Goal: Book appointment/travel/reservation

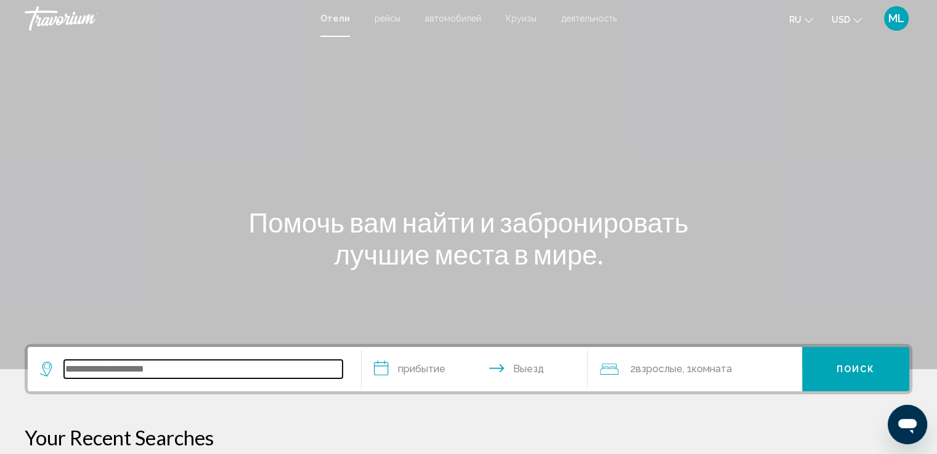
click at [131, 368] on input "Search widget" at bounding box center [203, 369] width 278 height 18
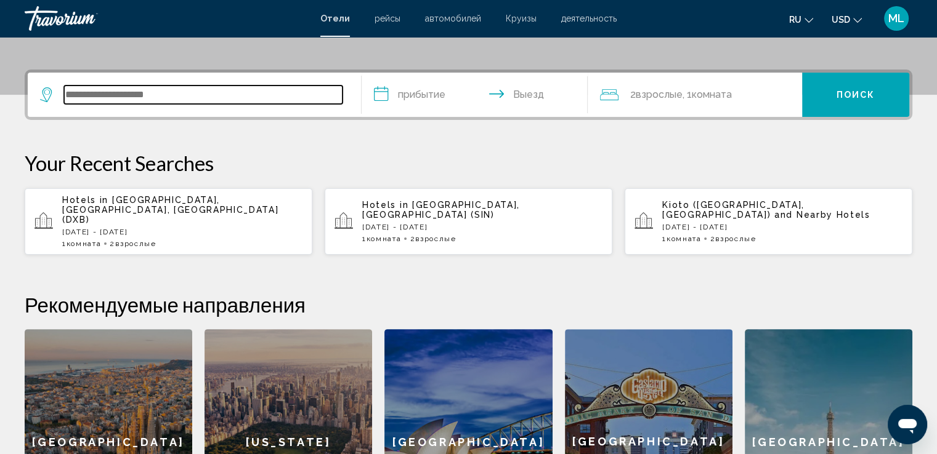
scroll to position [304, 0]
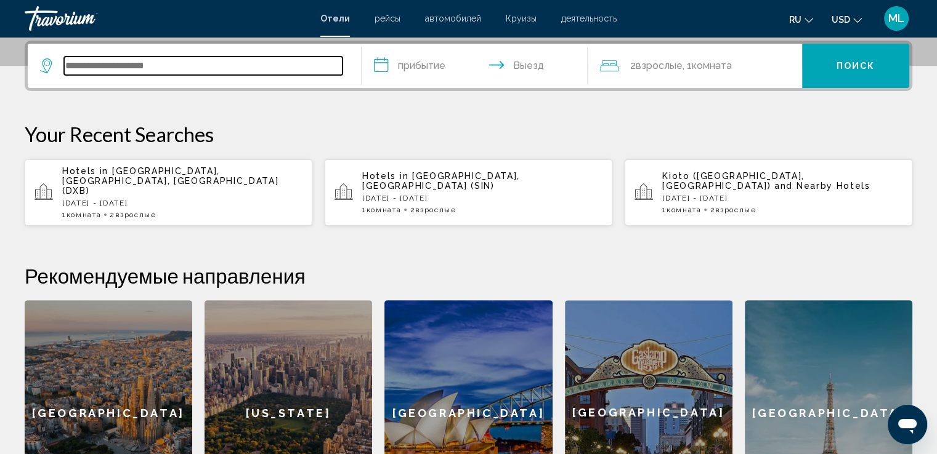
click at [149, 65] on input "Search widget" at bounding box center [203, 66] width 278 height 18
type input "*"
click at [95, 64] on input "Search widget" at bounding box center [203, 66] width 278 height 18
click at [84, 62] on input "***" at bounding box center [203, 66] width 278 height 18
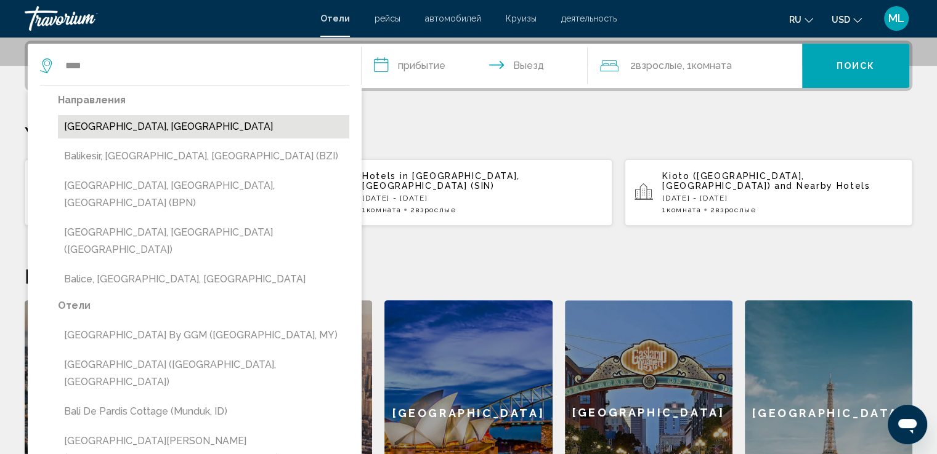
click at [124, 128] on button "Bali Island, Indonesia" at bounding box center [203, 126] width 291 height 23
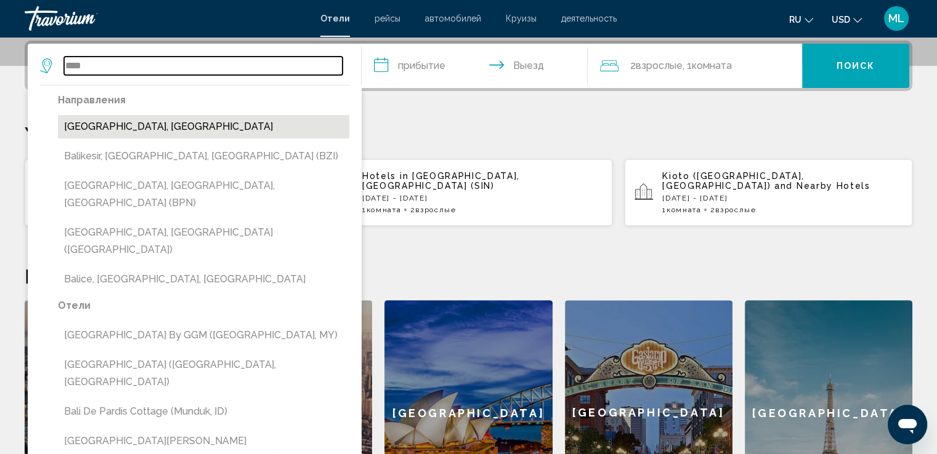
type input "**********"
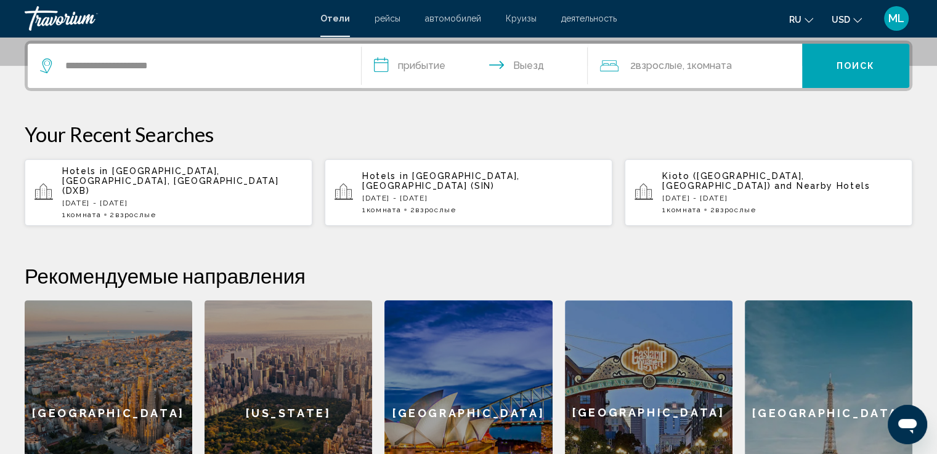
click at [409, 70] on input "**********" at bounding box center [477, 68] width 232 height 48
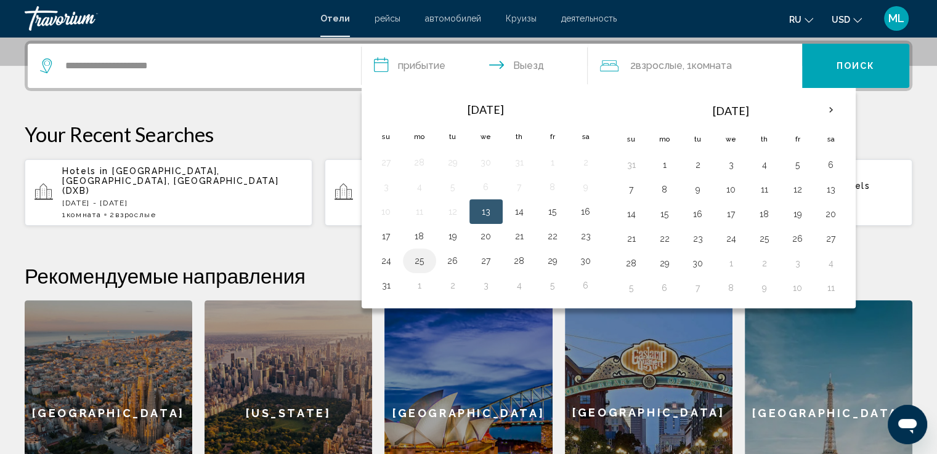
click at [417, 260] on button "25" at bounding box center [419, 260] width 20 height 17
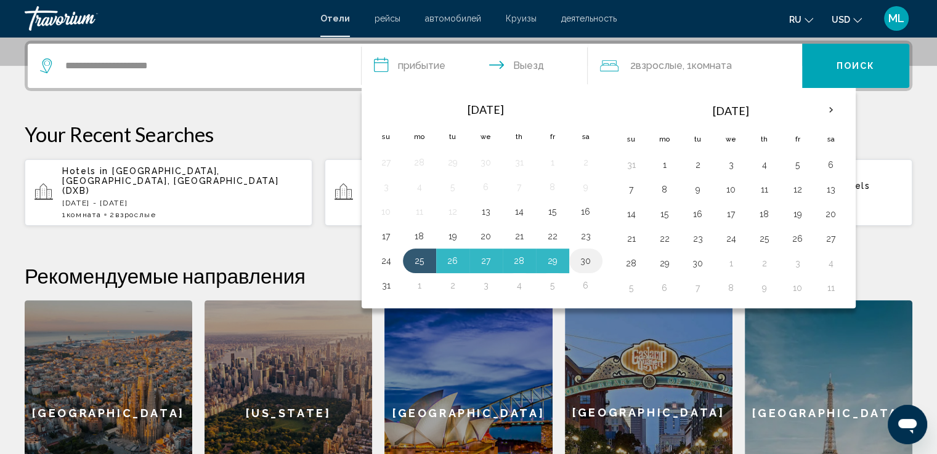
click at [584, 258] on button "30" at bounding box center [586, 260] width 20 height 17
type input "**********"
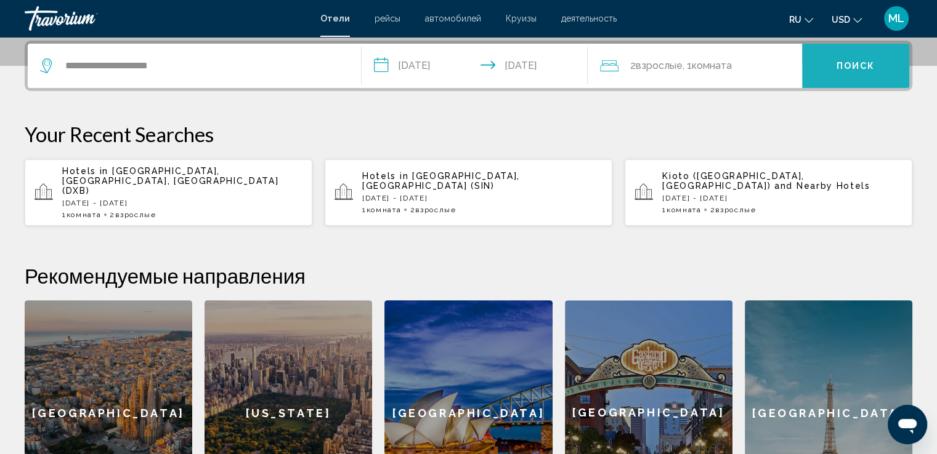
click at [857, 65] on span "Поиск" at bounding box center [855, 67] width 39 height 10
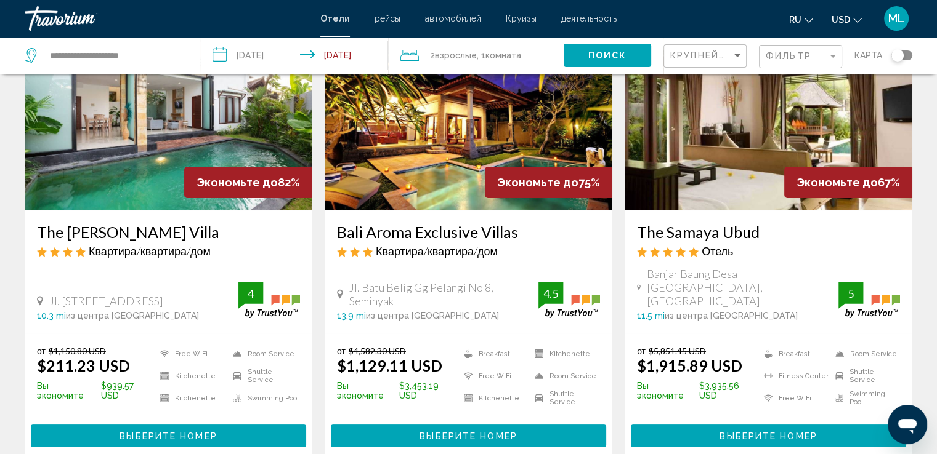
scroll to position [108, 0]
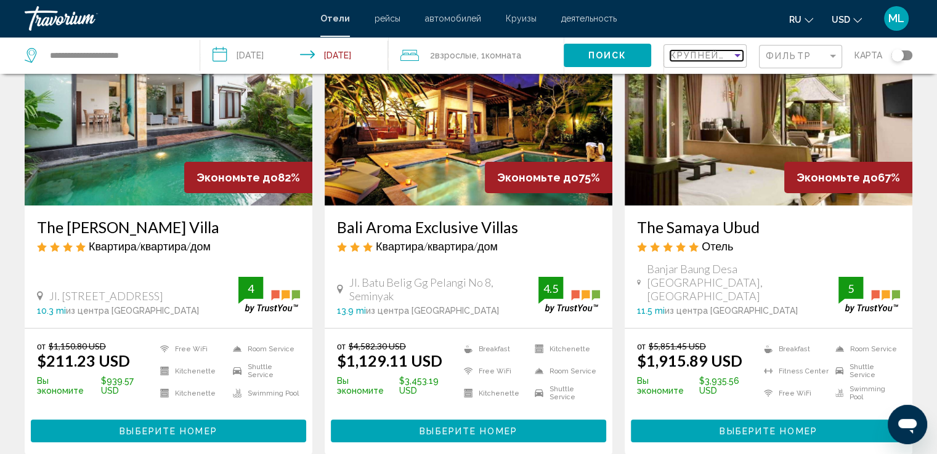
click at [714, 55] on span "Крупнейшие сбережения" at bounding box center [743, 55] width 147 height 10
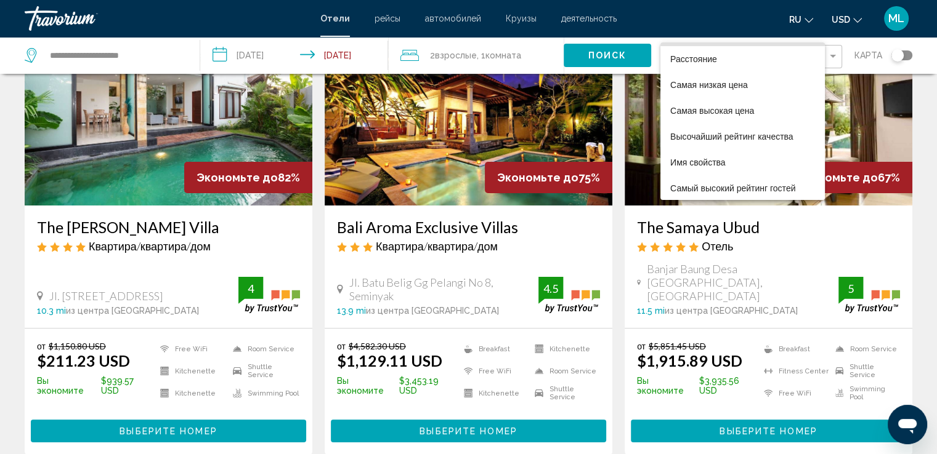
scroll to position [23, 0]
click at [723, 188] on span "Самый высокий рейтинг гостей" at bounding box center [732, 188] width 125 height 10
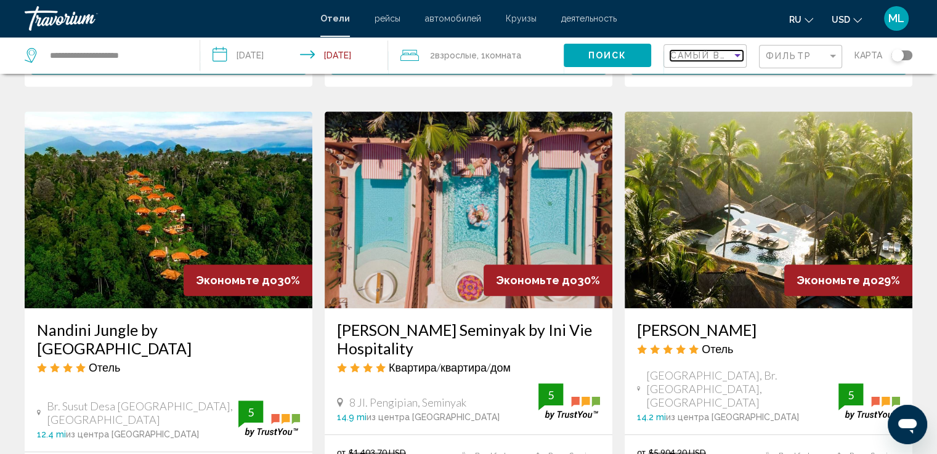
scroll to position [932, 0]
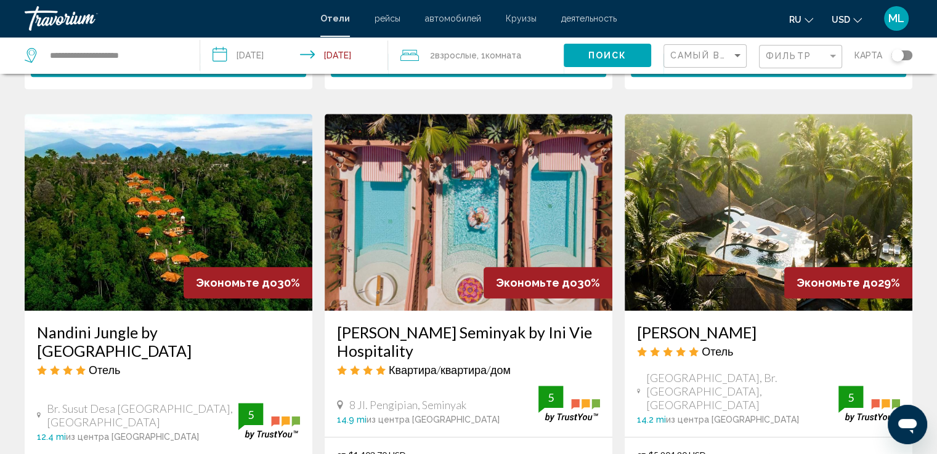
click at [192, 150] on img "Main content" at bounding box center [169, 212] width 288 height 197
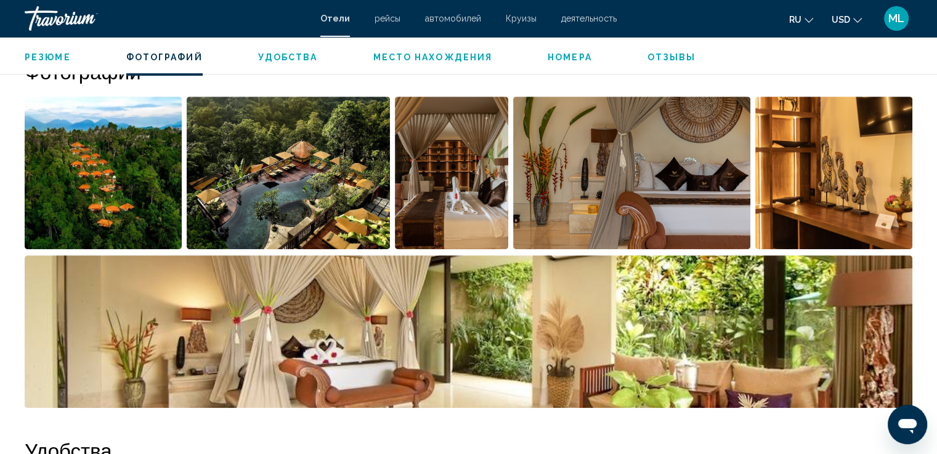
scroll to position [652, 0]
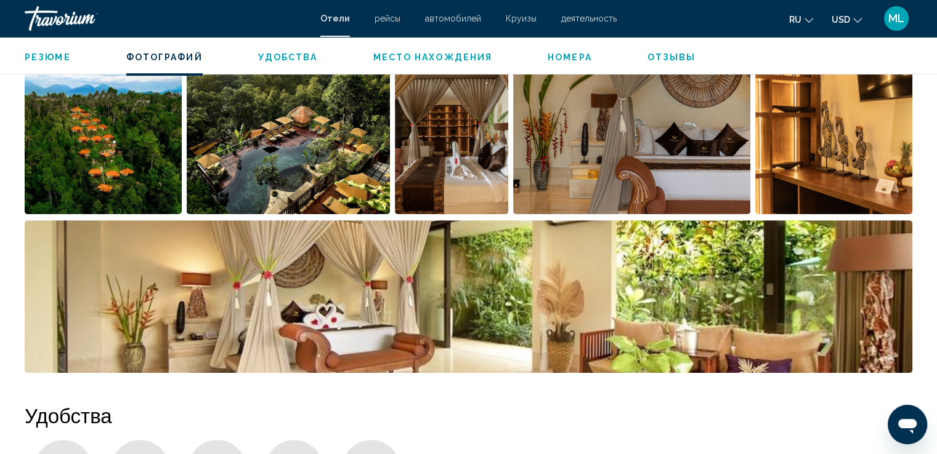
click at [131, 134] on img "Open full-screen image slider" at bounding box center [103, 138] width 157 height 153
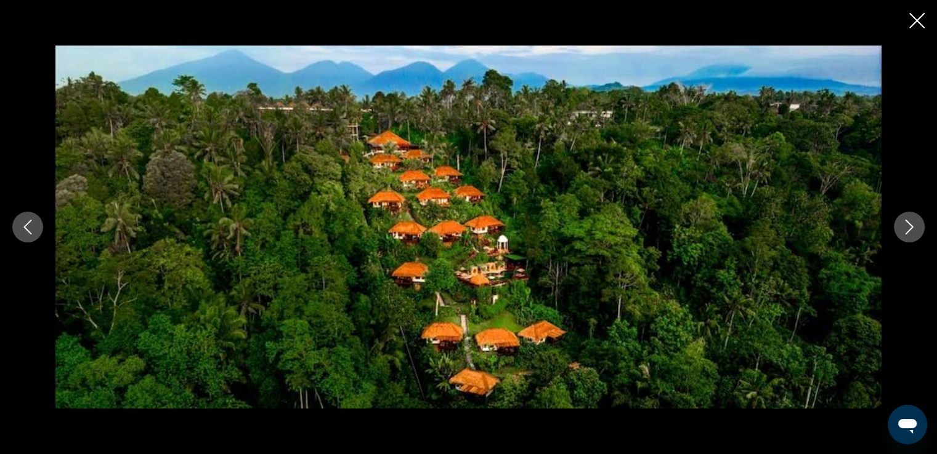
click at [912, 230] on icon "Next image" at bounding box center [908, 227] width 15 height 15
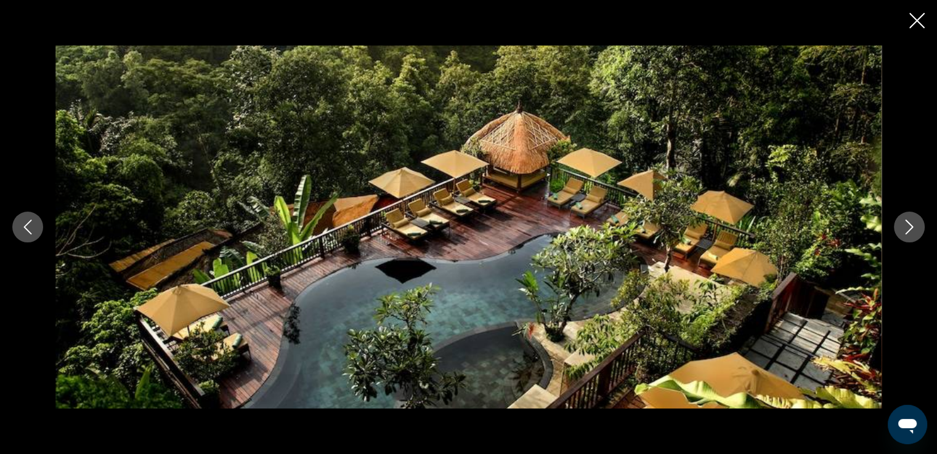
click at [912, 230] on icon "Next image" at bounding box center [908, 227] width 15 height 15
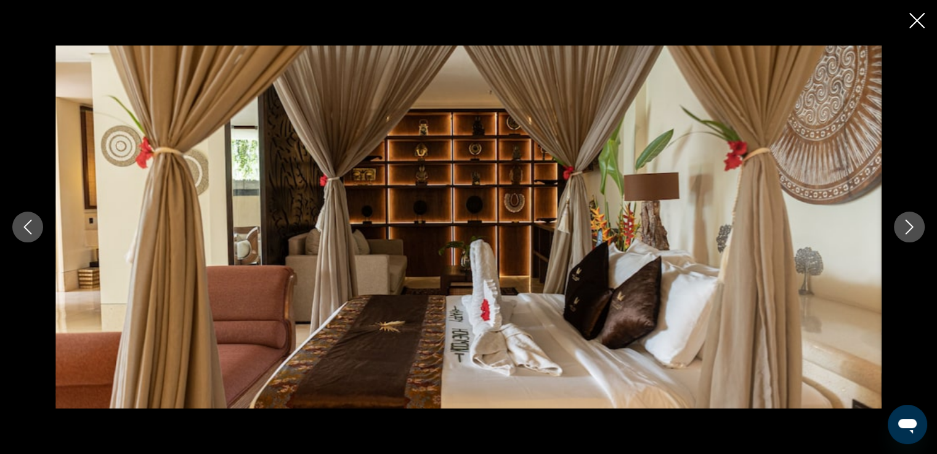
click at [912, 230] on icon "Next image" at bounding box center [908, 227] width 15 height 15
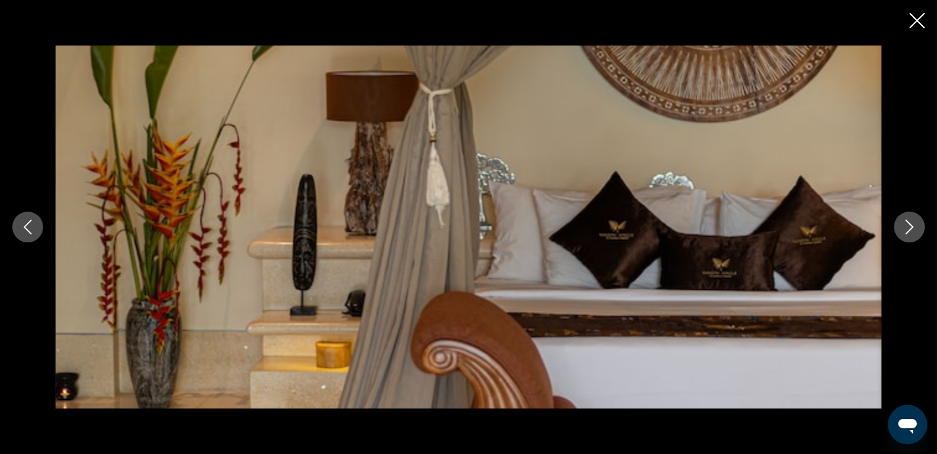
click at [912, 230] on icon "Next image" at bounding box center [908, 227] width 15 height 15
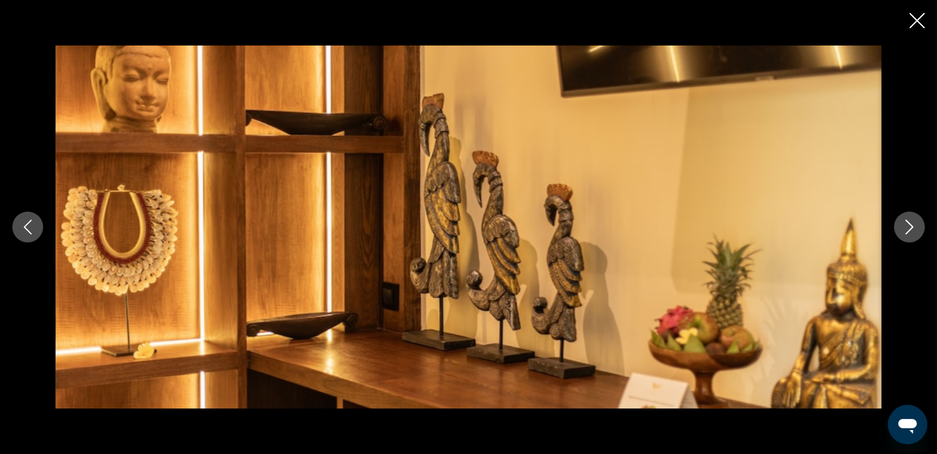
click at [912, 230] on icon "Next image" at bounding box center [908, 227] width 15 height 15
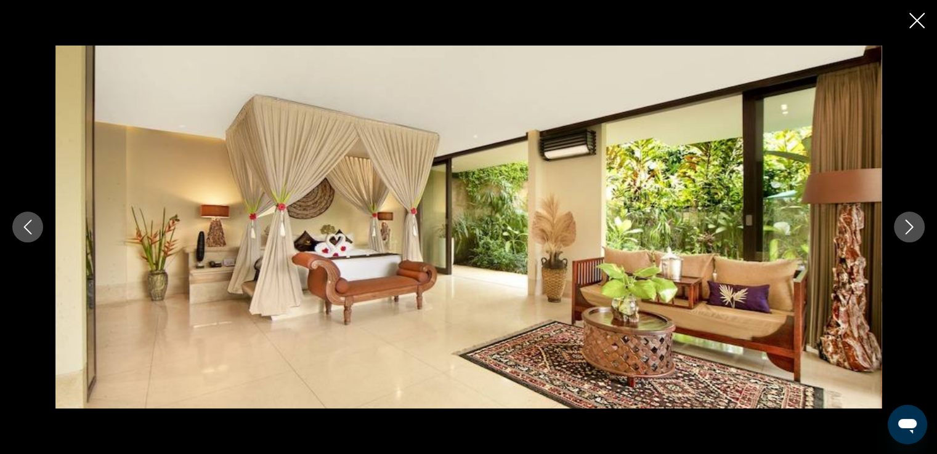
scroll to position [1057, 0]
click at [905, 230] on icon "Next image" at bounding box center [908, 227] width 15 height 15
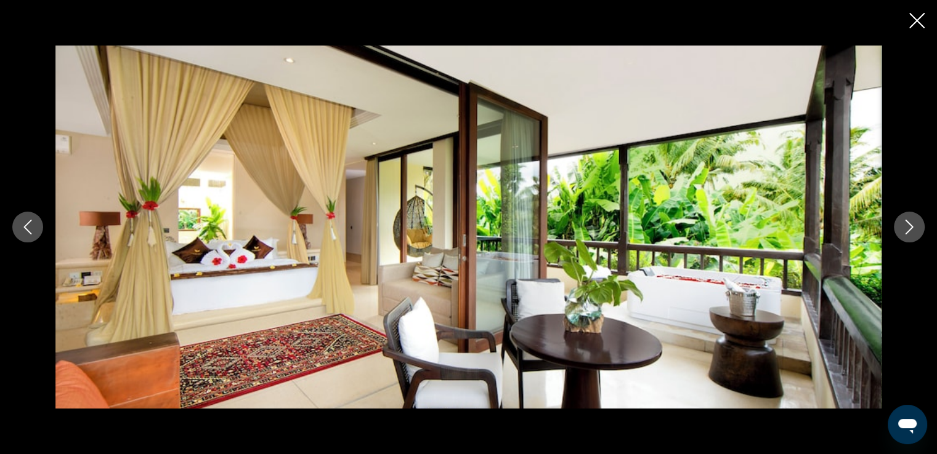
click at [913, 222] on icon "Next image" at bounding box center [908, 227] width 15 height 15
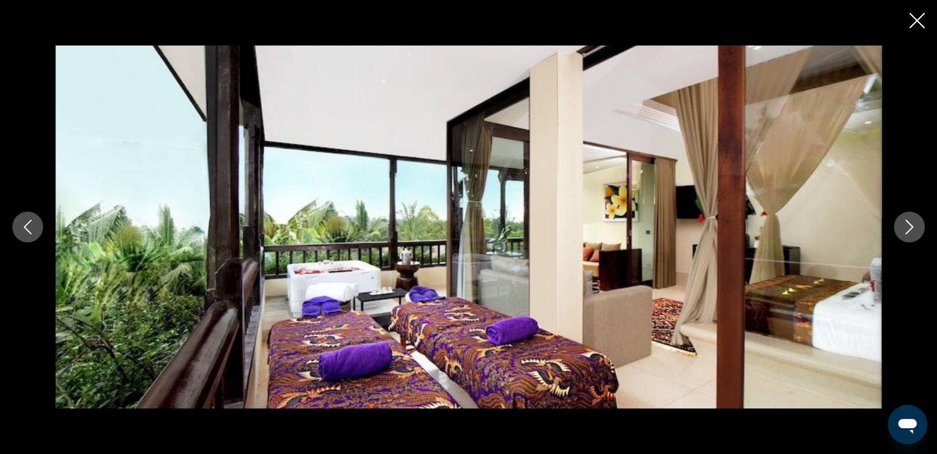
click at [913, 222] on icon "Next image" at bounding box center [908, 227] width 15 height 15
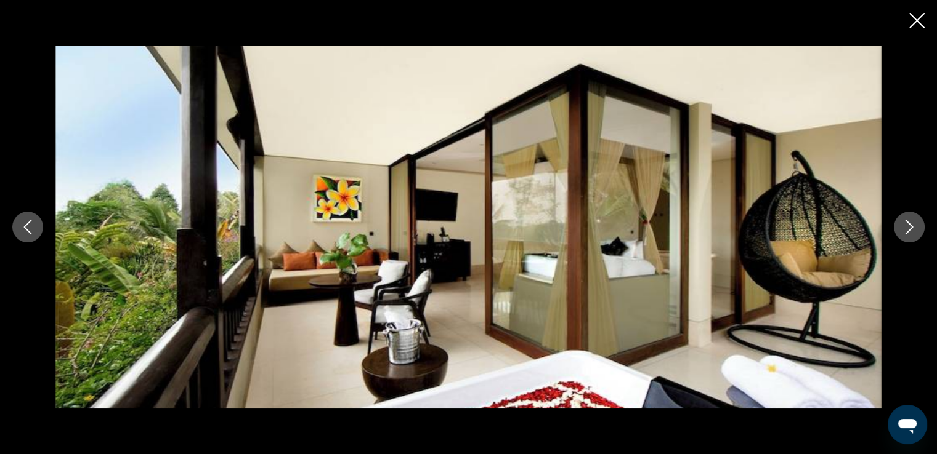
click at [913, 222] on icon "Next image" at bounding box center [908, 227] width 15 height 15
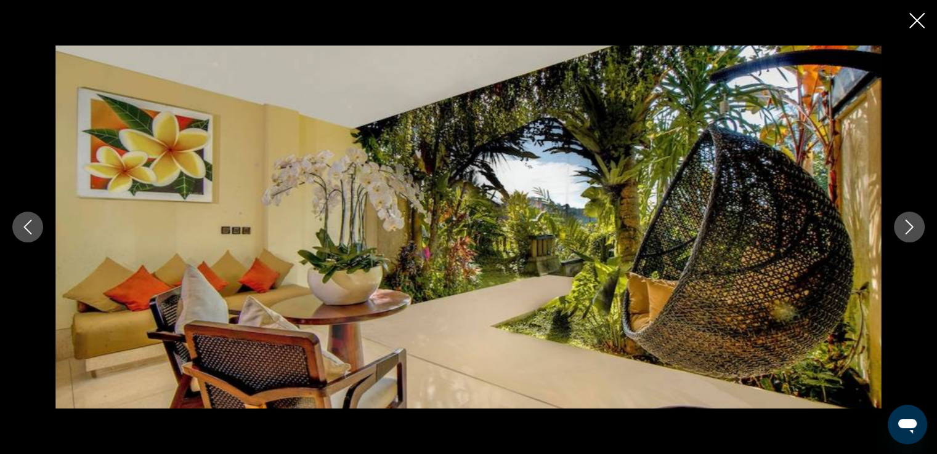
click at [913, 222] on icon "Next image" at bounding box center [908, 227] width 15 height 15
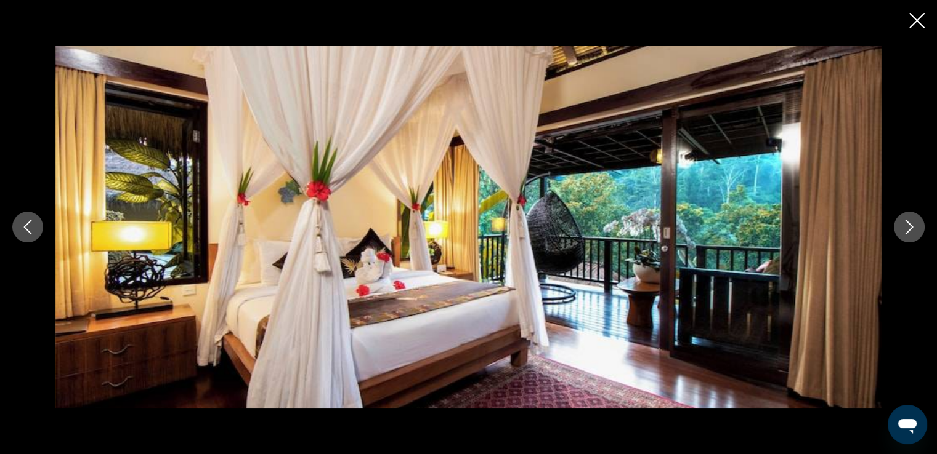
scroll to position [1379, 0]
click at [911, 22] on icon "Close slideshow" at bounding box center [916, 20] width 15 height 15
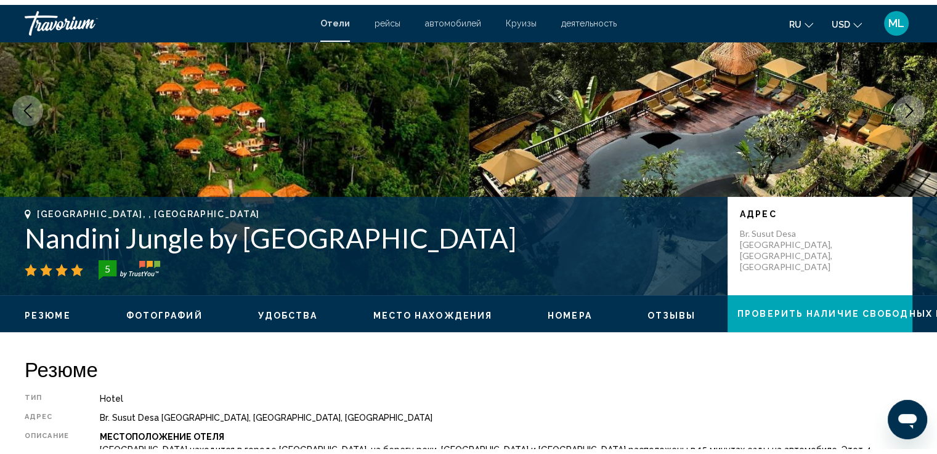
scroll to position [0, 0]
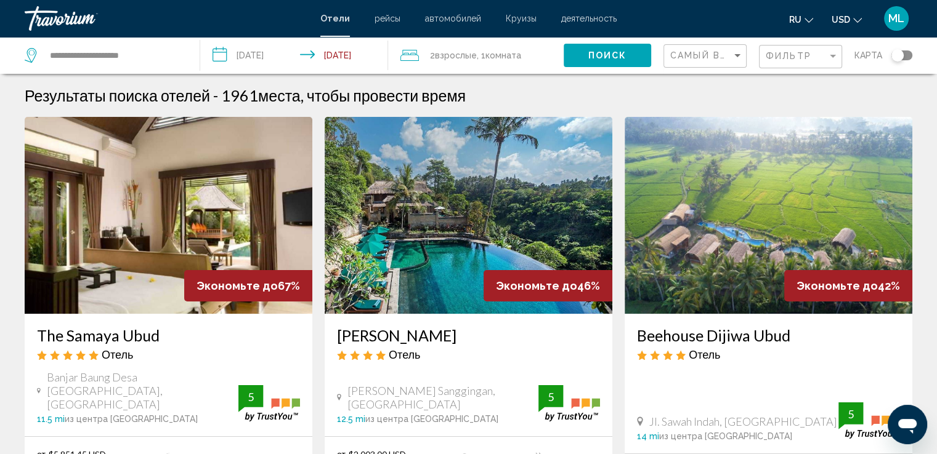
click at [594, 18] on span "деятельность" at bounding box center [588, 19] width 55 height 10
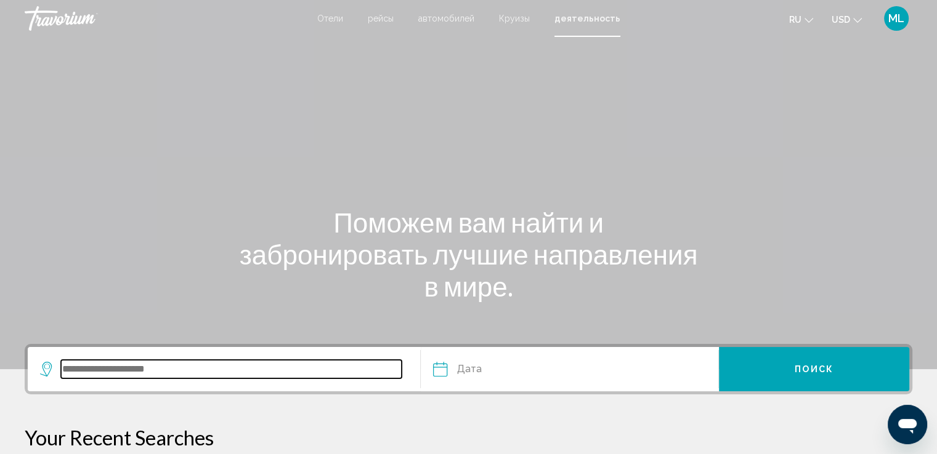
click at [229, 370] on input "Search widget" at bounding box center [231, 369] width 341 height 18
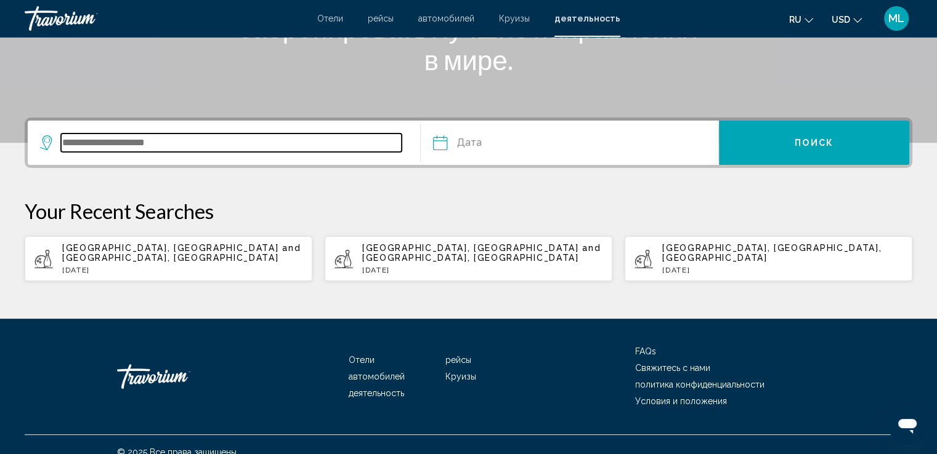
scroll to position [241, 0]
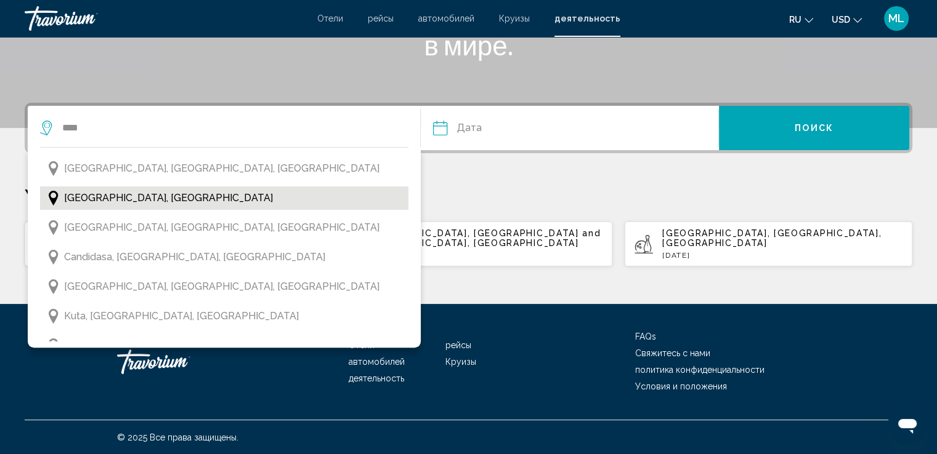
click at [128, 193] on span "Bali, Indonesia" at bounding box center [168, 198] width 209 height 17
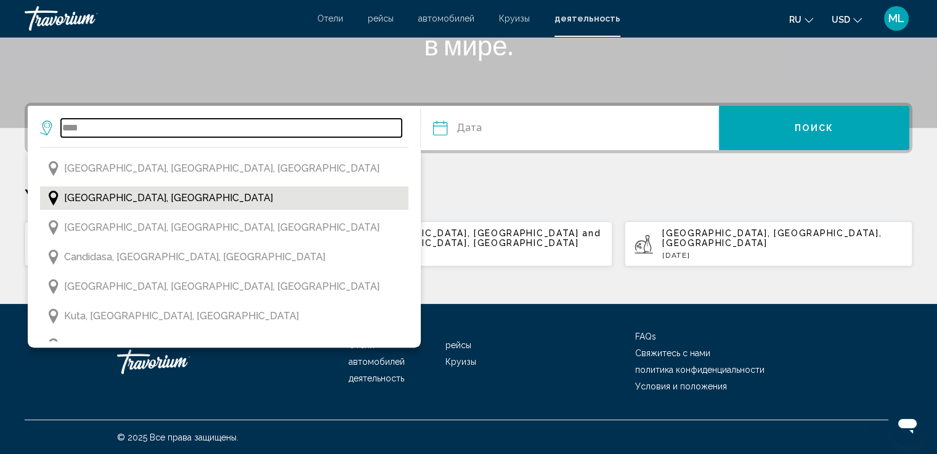
type input "**********"
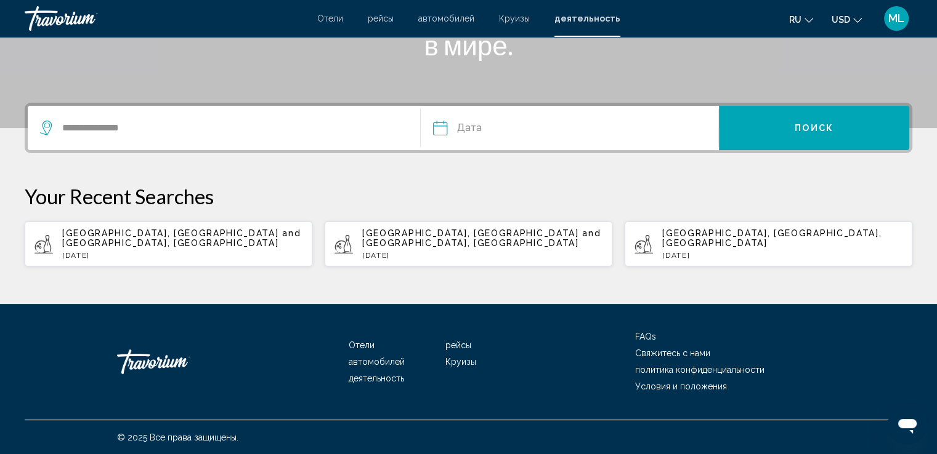
click at [466, 128] on input "Date" at bounding box center [503, 130] width 147 height 48
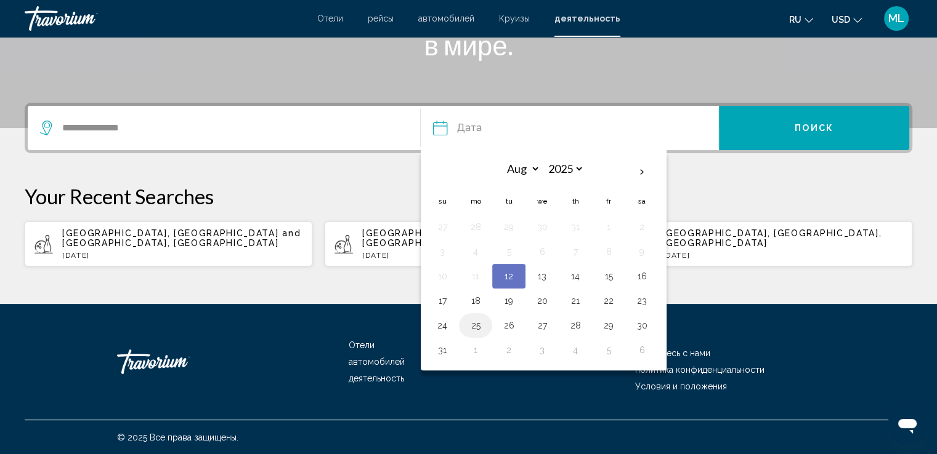
click at [477, 322] on button "25" at bounding box center [475, 325] width 20 height 17
type input "**********"
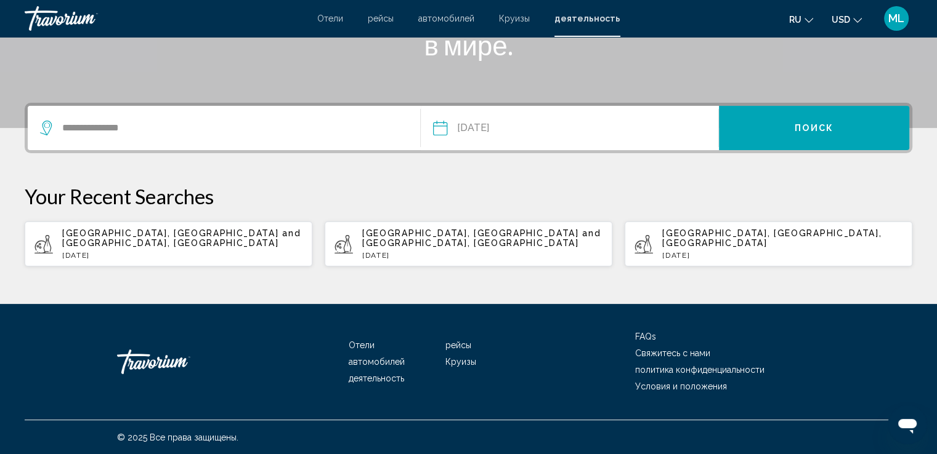
click at [832, 131] on span "Поиск" at bounding box center [813, 129] width 39 height 10
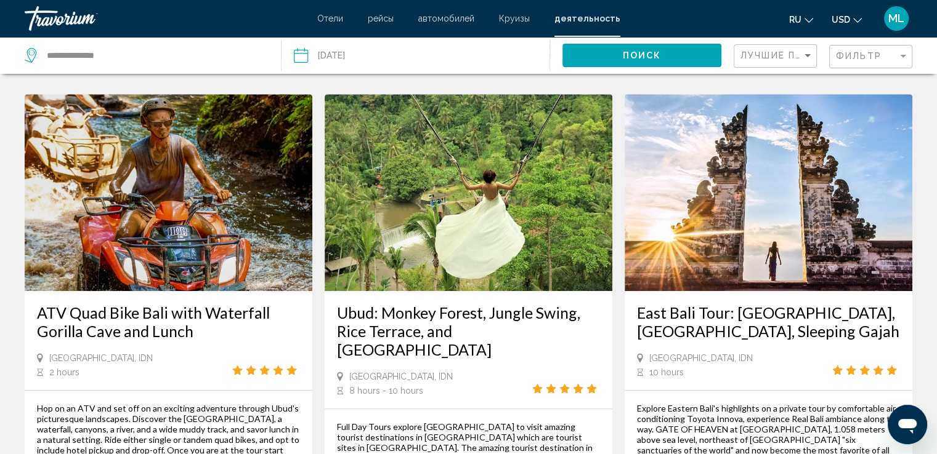
scroll to position [599, 0]
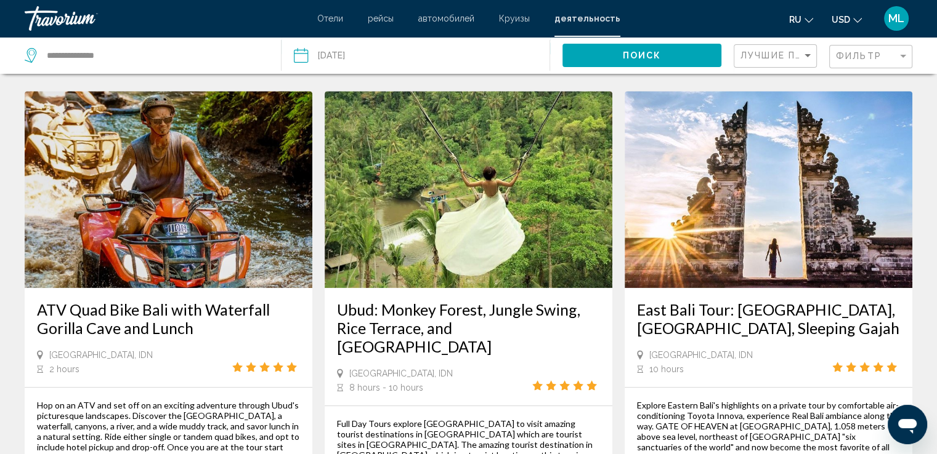
click at [474, 151] on img "Main content" at bounding box center [468, 189] width 288 height 197
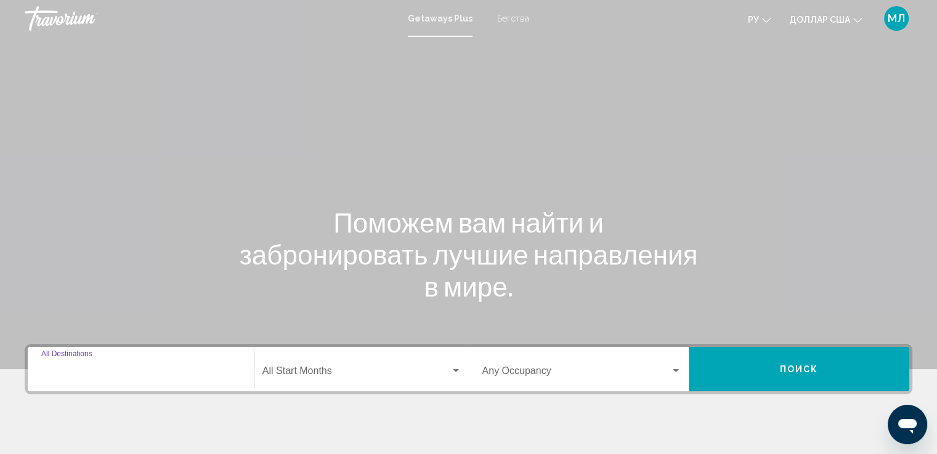
click at [148, 373] on input "Destination All Destinations" at bounding box center [140, 373] width 199 height 11
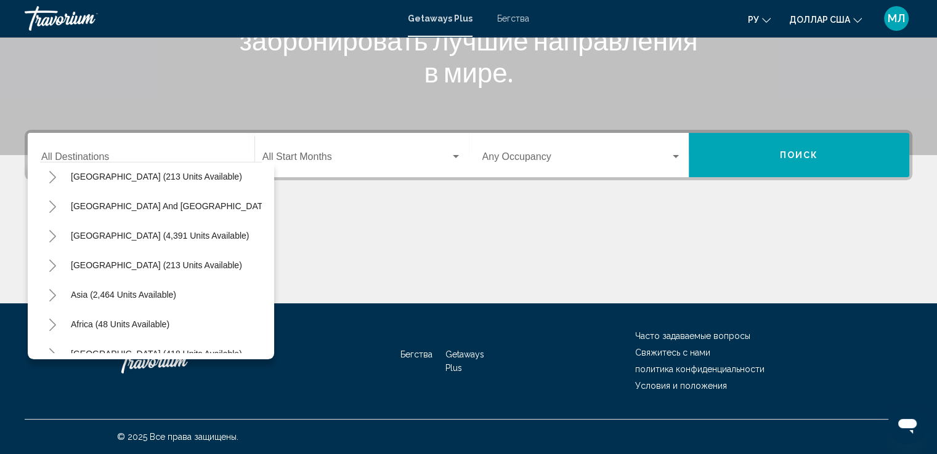
scroll to position [209, 0]
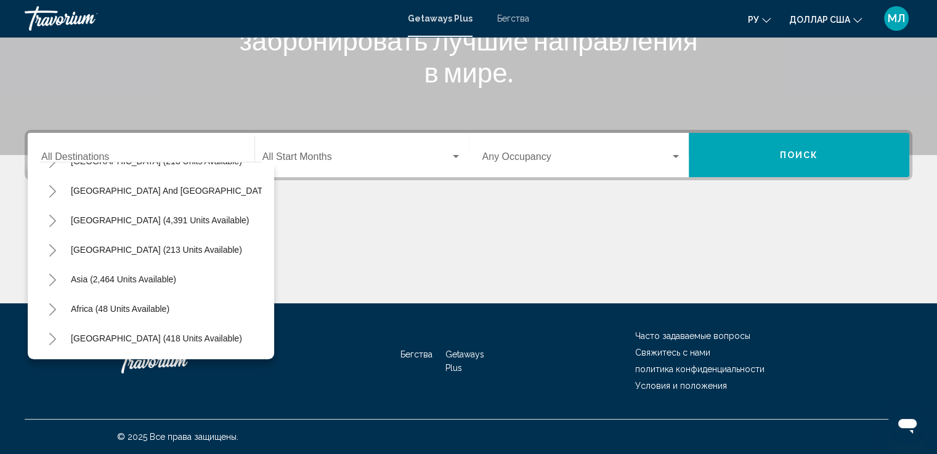
click at [52, 274] on icon "Toggle Asia (2,464 units available)" at bounding box center [52, 280] width 9 height 12
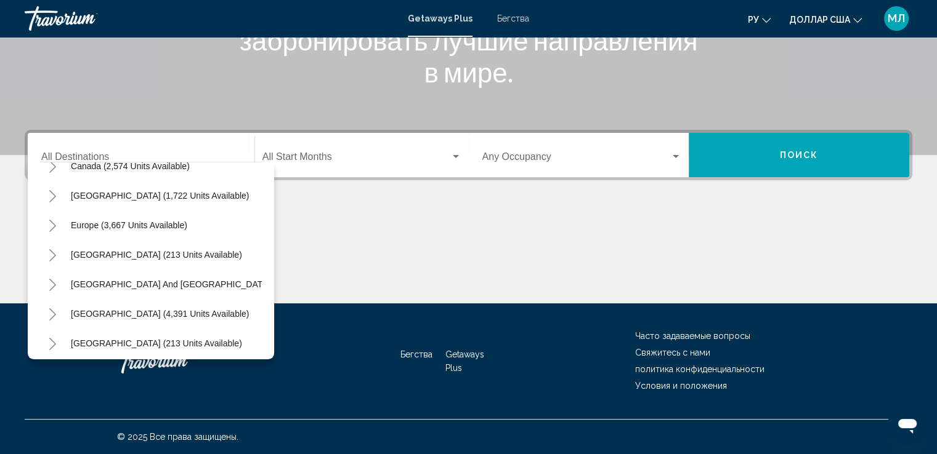
scroll to position [103, 0]
click at [52, 225] on icon "Toggle Europe (3,667 units available)" at bounding box center [52, 228] width 7 height 12
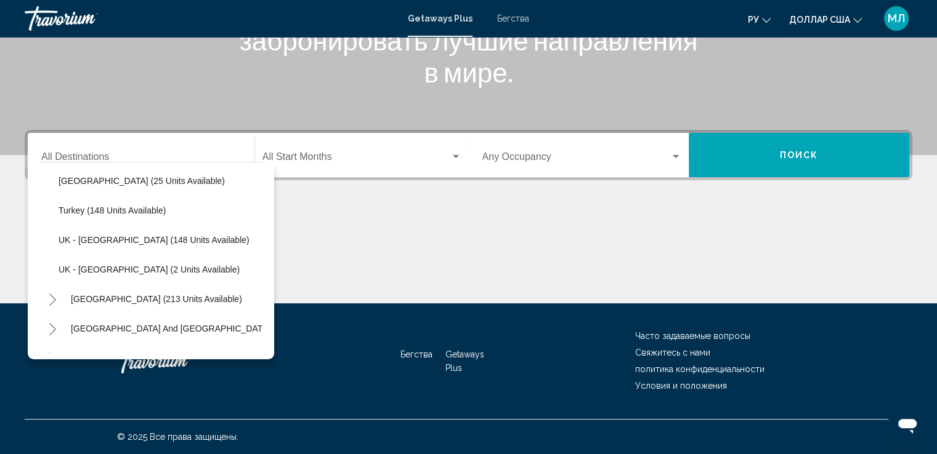
scroll to position [545, 0]
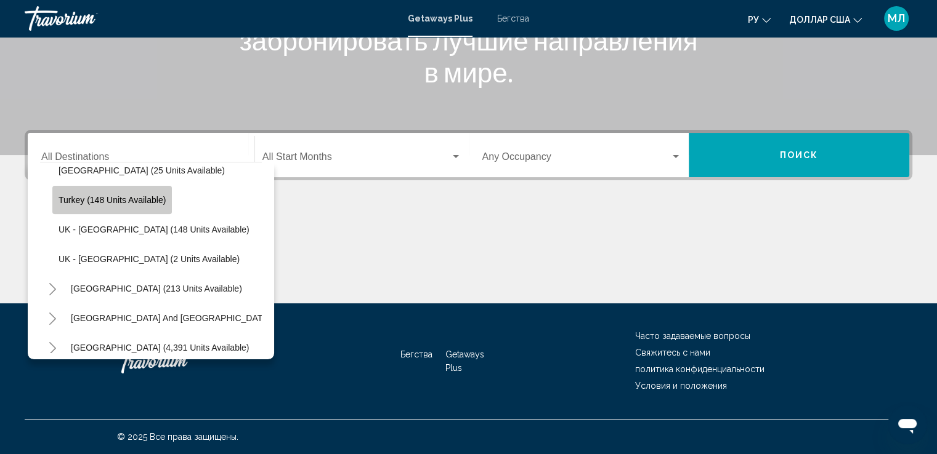
click at [154, 198] on span "Turkey (148 units available)" at bounding box center [111, 200] width 107 height 10
type input "**********"
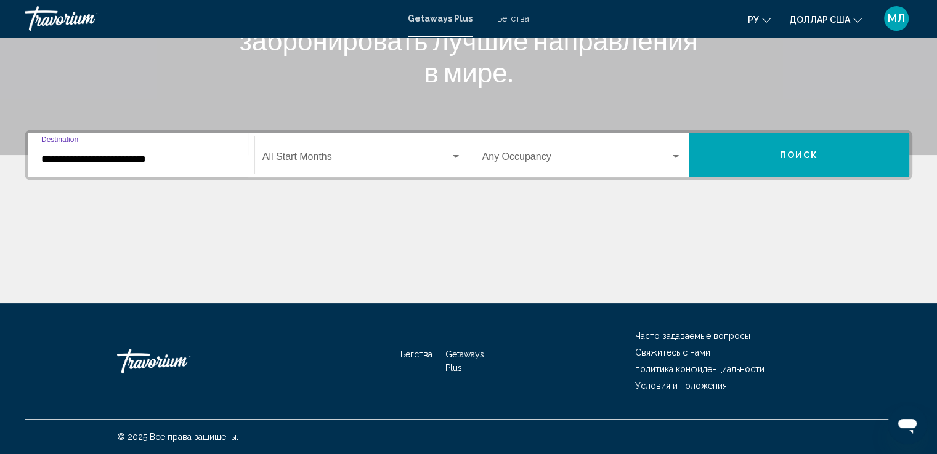
click at [807, 152] on span "Поиск" at bounding box center [799, 156] width 39 height 10
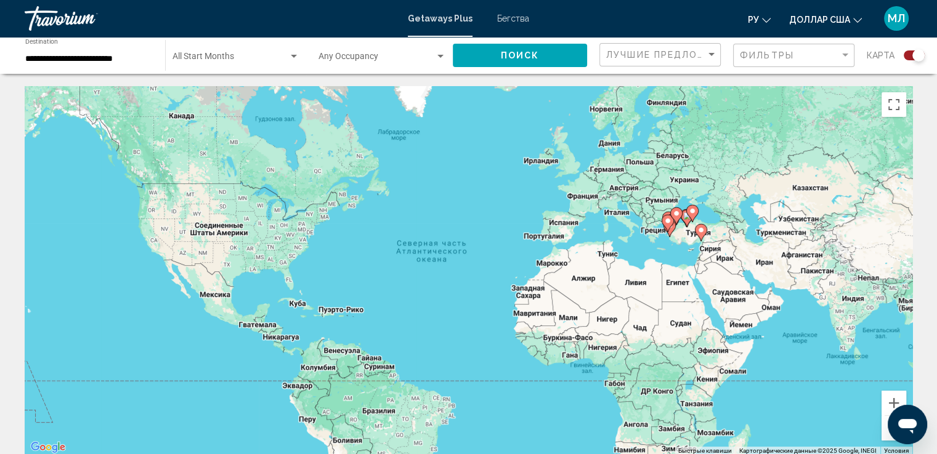
click at [914, 55] on div "Search widget" at bounding box center [918, 55] width 12 height 12
